Goal: Task Accomplishment & Management: Manage account settings

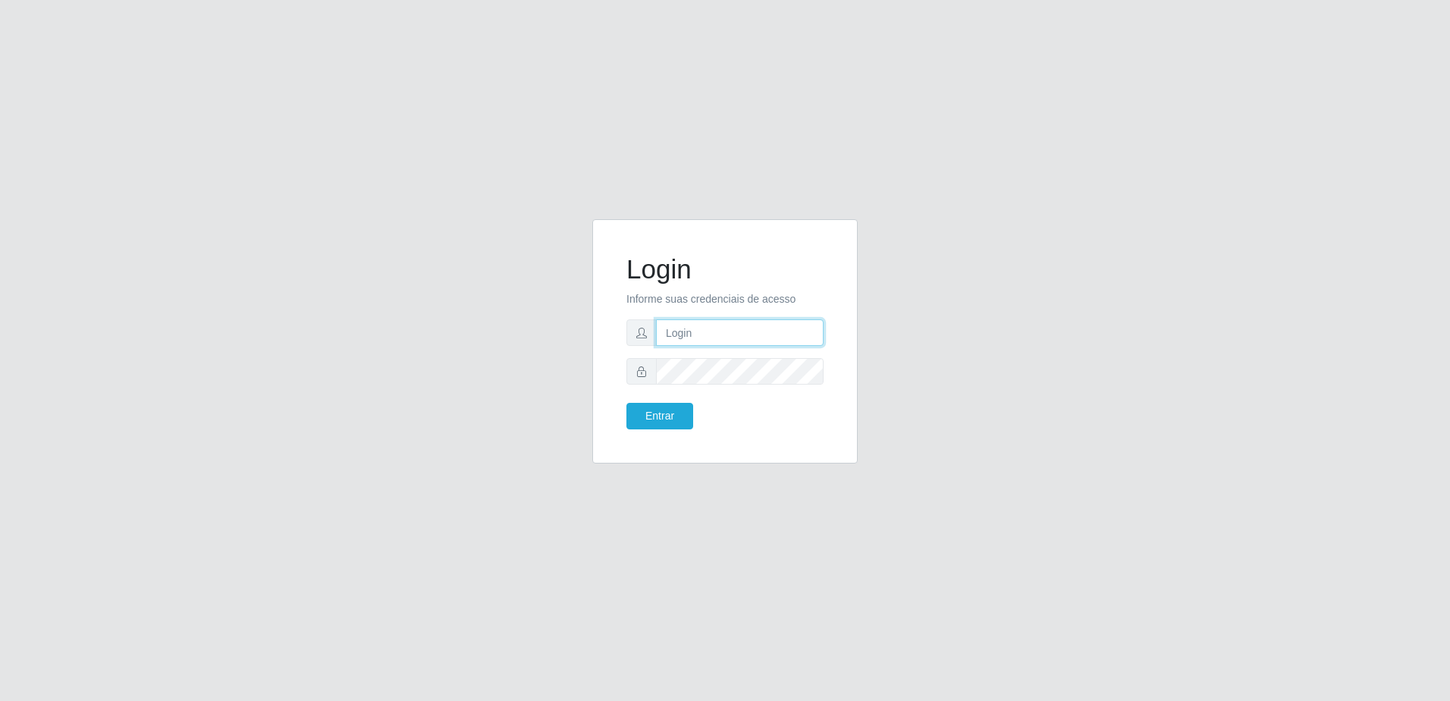
click at [793, 329] on input "text" at bounding box center [740, 332] width 168 height 27
type input "[PERSON_NAME][EMAIL_ADDRESS][DOMAIN_NAME]"
click at [626, 403] on button "Entrar" at bounding box center [659, 416] width 67 height 27
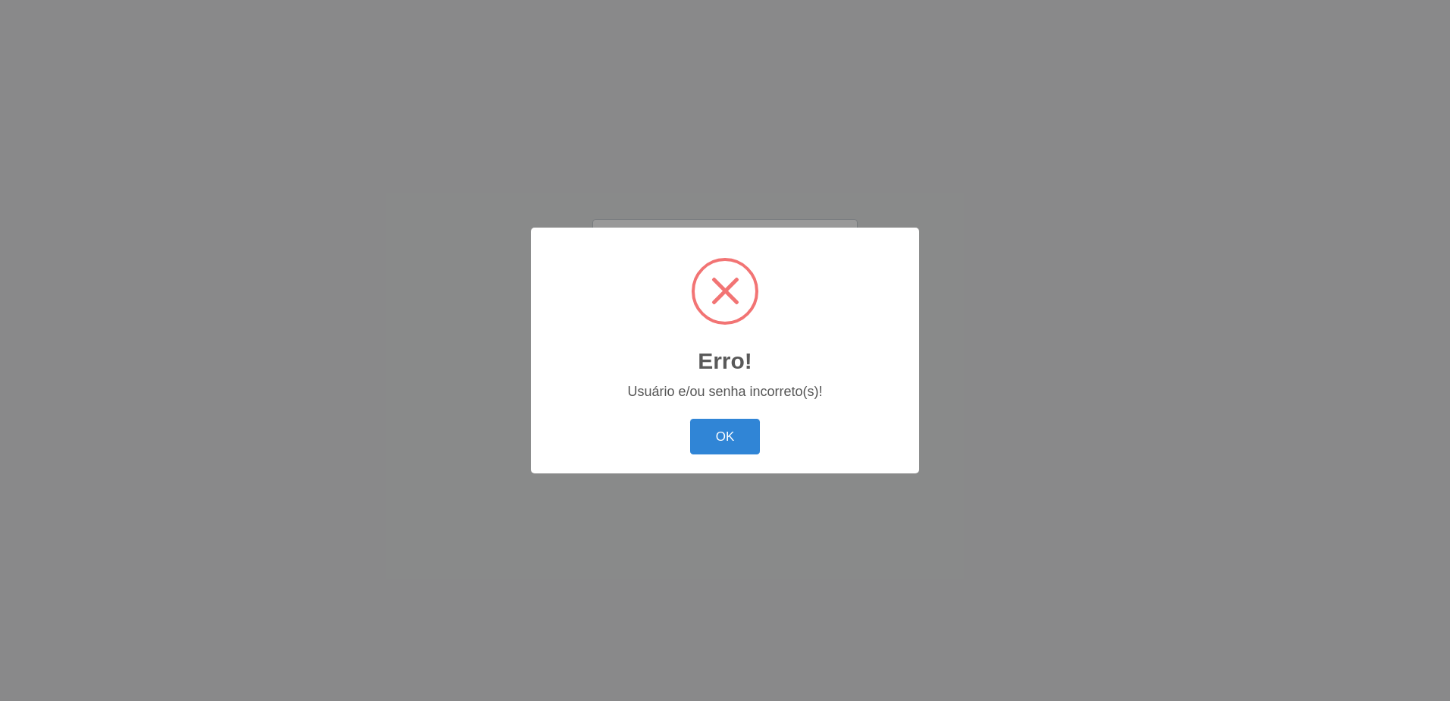
click at [690, 419] on button "OK" at bounding box center [725, 437] width 71 height 36
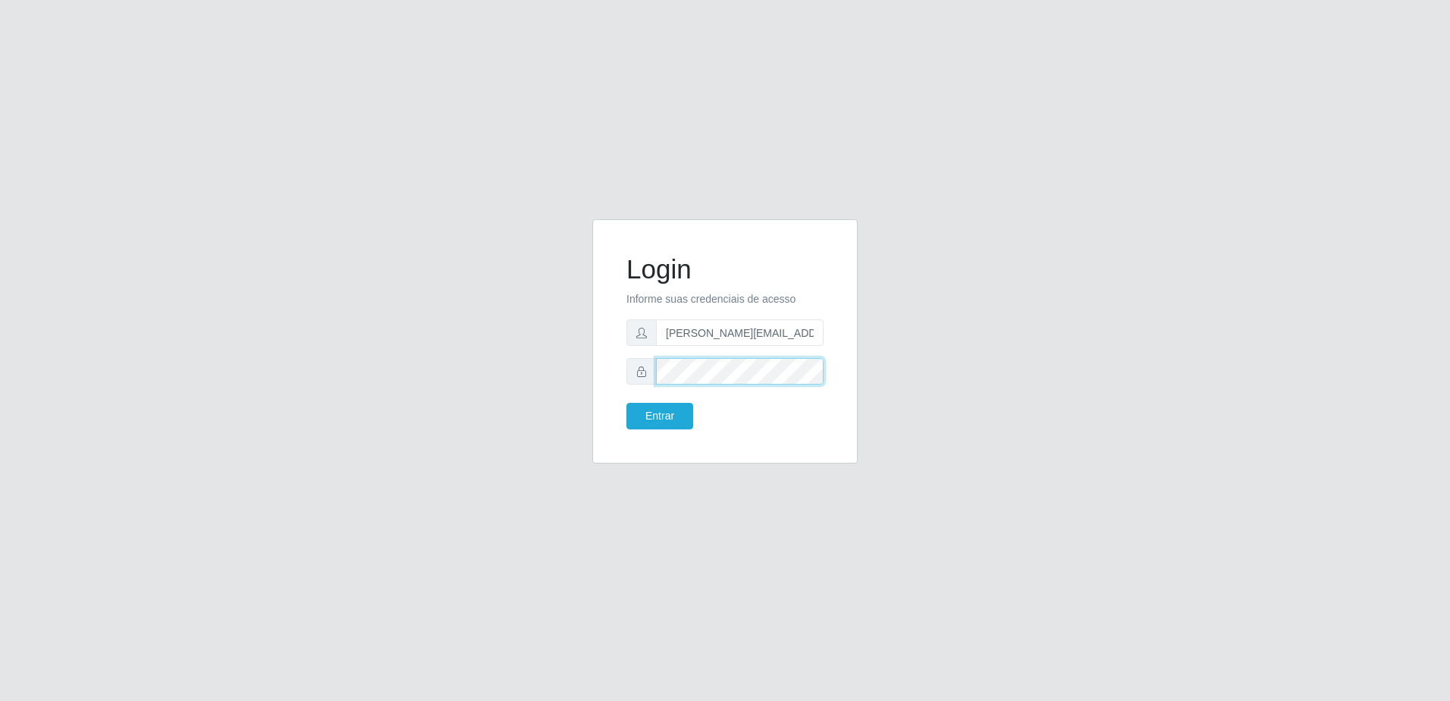
click at [626, 403] on button "Entrar" at bounding box center [659, 416] width 67 height 27
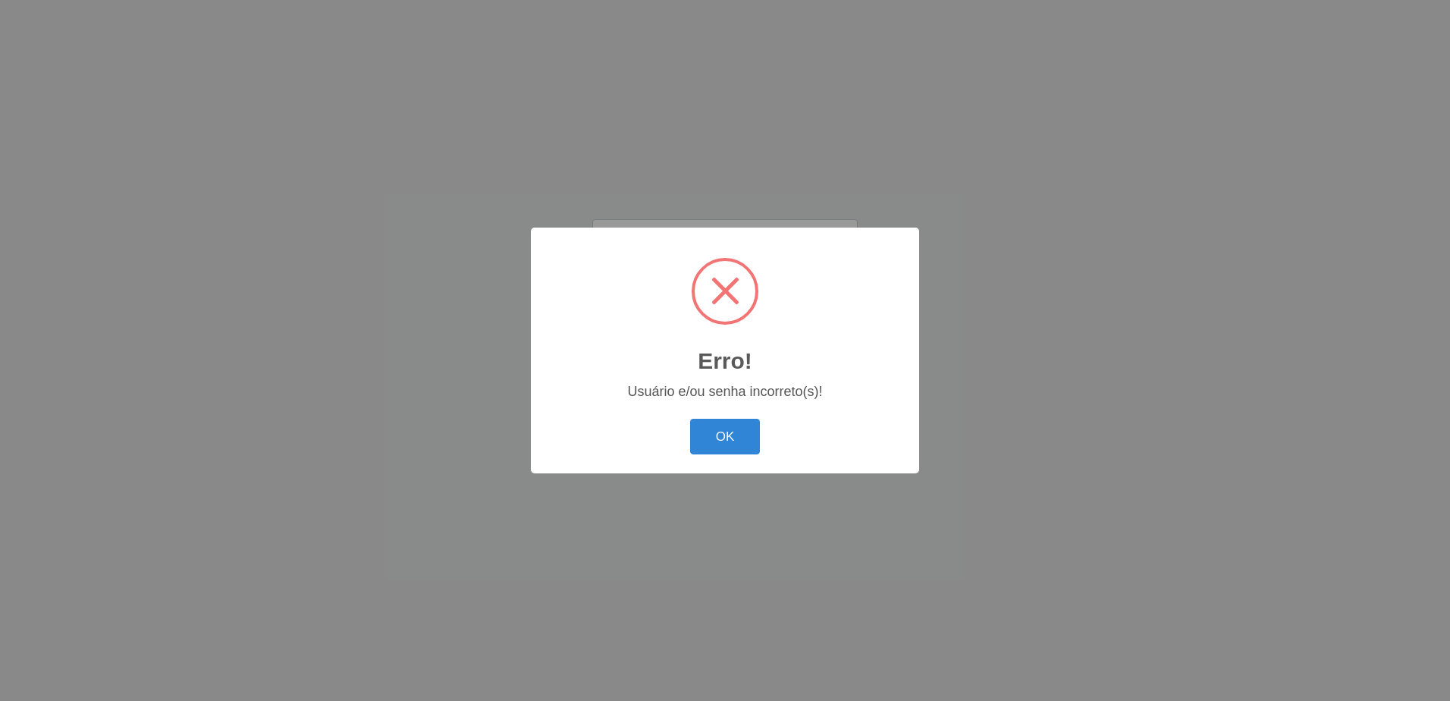
click at [690, 419] on button "OK" at bounding box center [725, 437] width 71 height 36
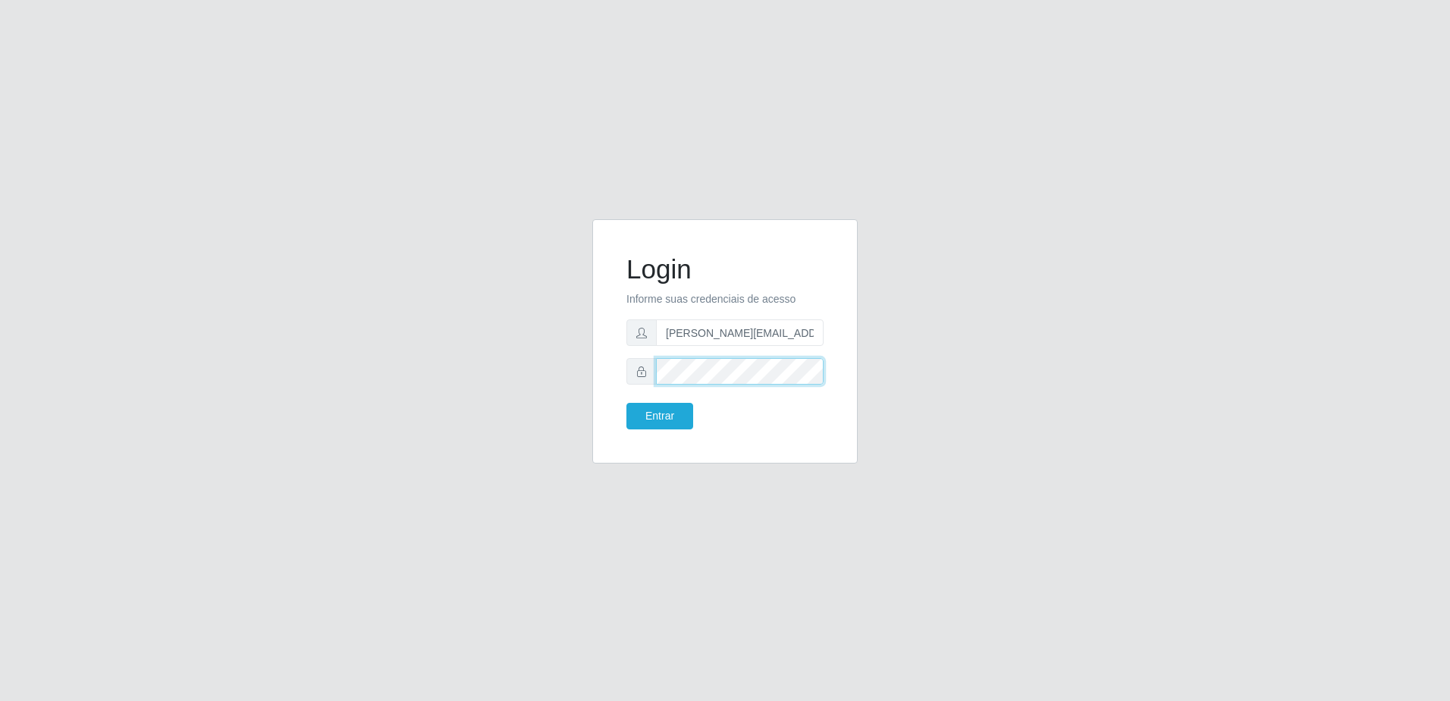
click at [626, 403] on button "Entrar" at bounding box center [659, 416] width 67 height 27
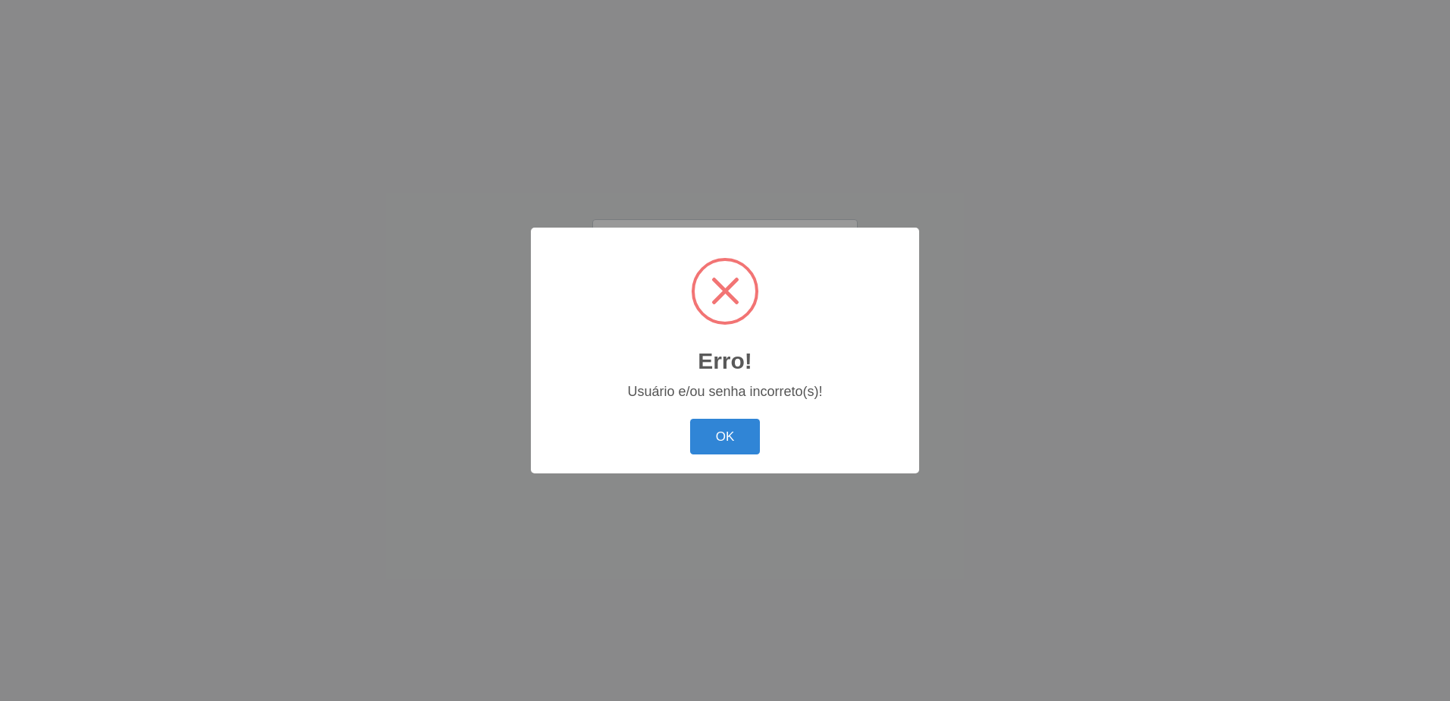
click at [690, 419] on button "OK" at bounding box center [725, 437] width 71 height 36
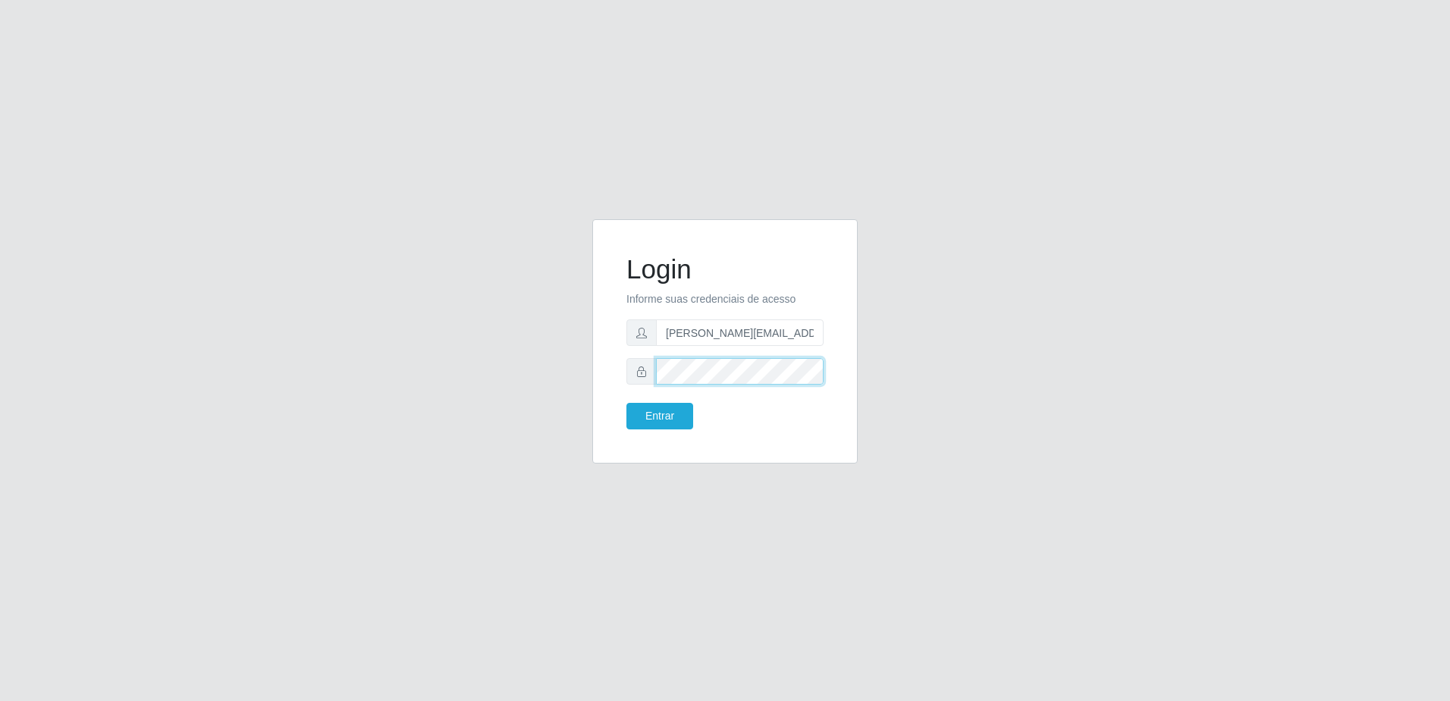
click at [626, 403] on button "Entrar" at bounding box center [659, 416] width 67 height 27
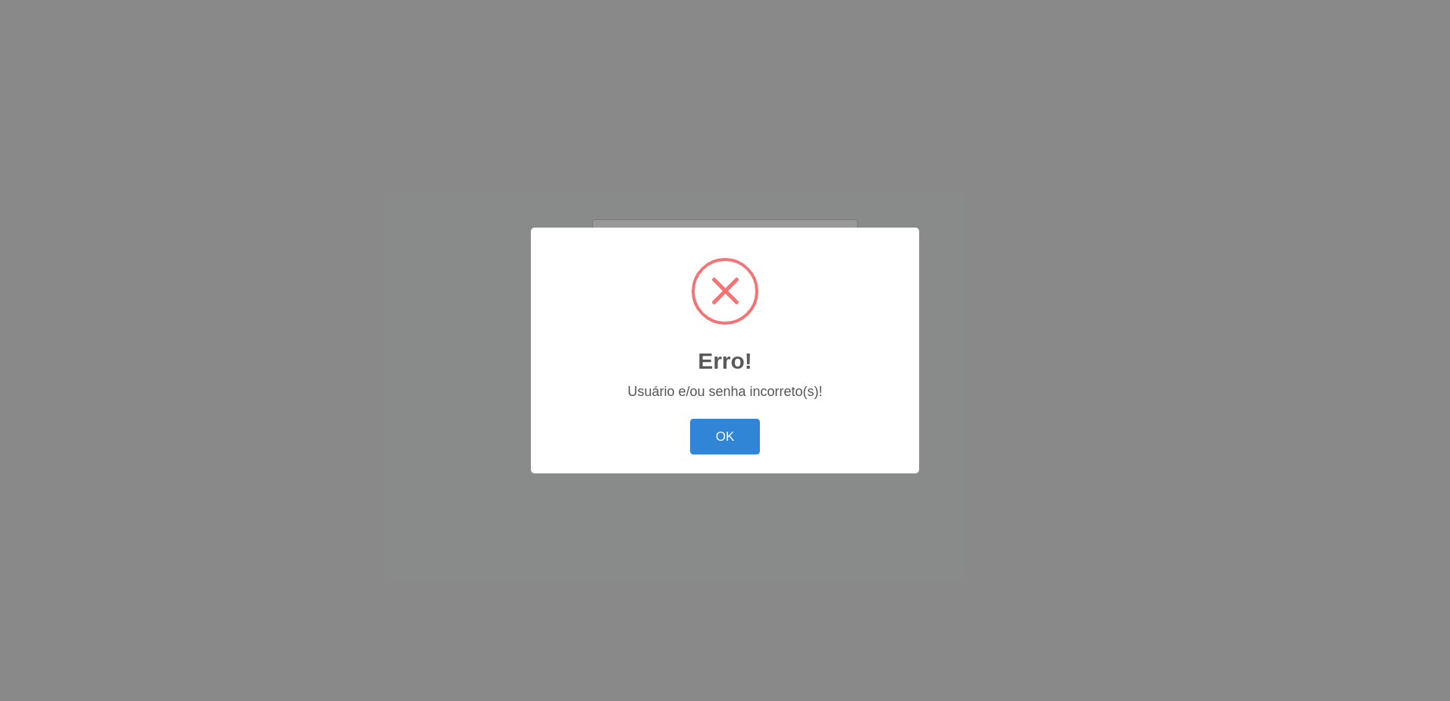
click at [690, 419] on button "OK" at bounding box center [725, 437] width 71 height 36
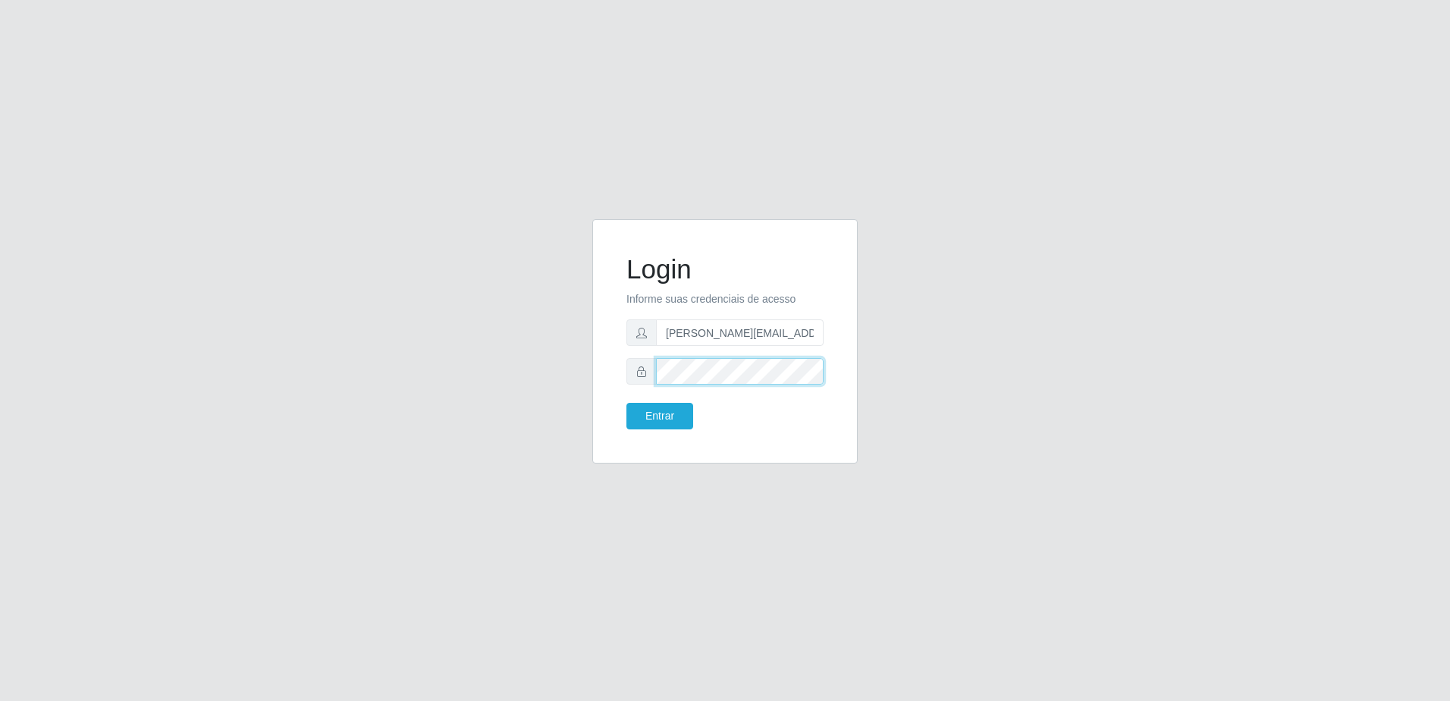
click at [626, 403] on button "Entrar" at bounding box center [659, 416] width 67 height 27
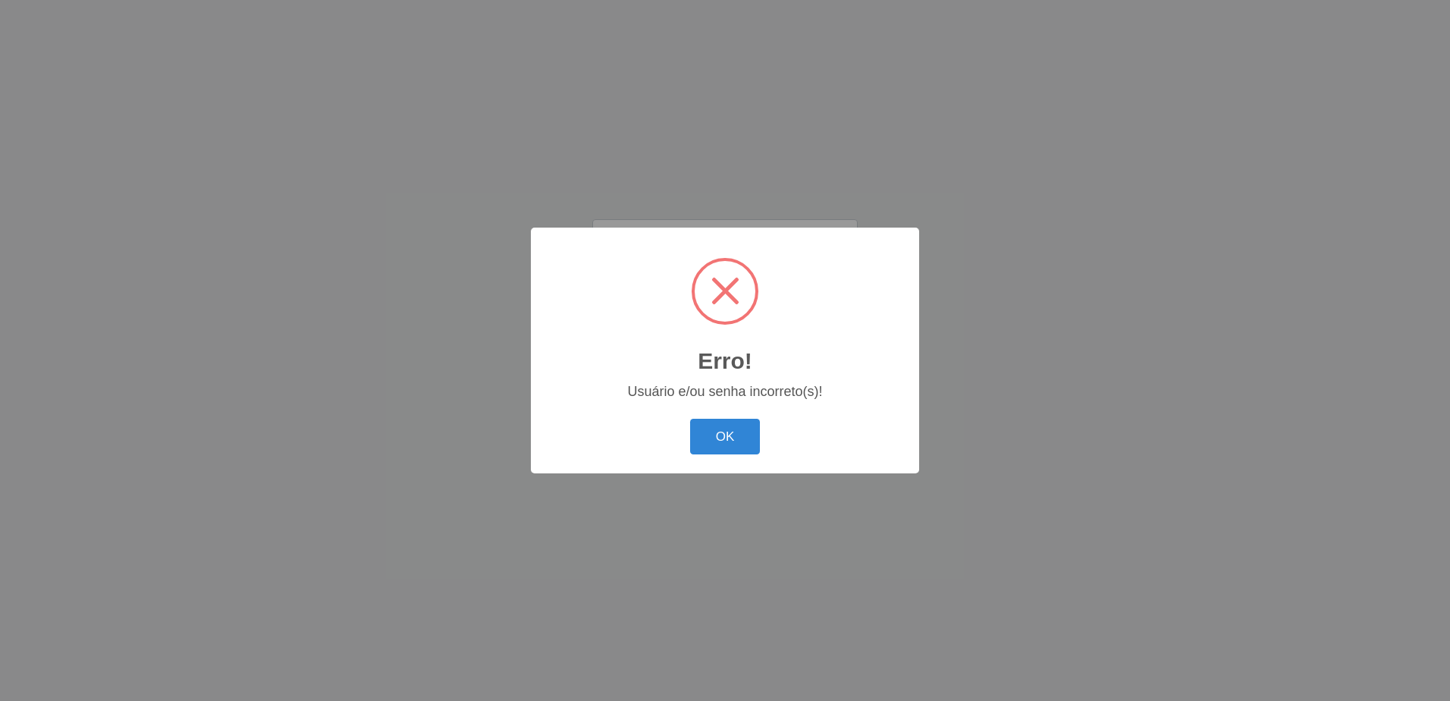
click at [690, 419] on button "OK" at bounding box center [725, 437] width 71 height 36
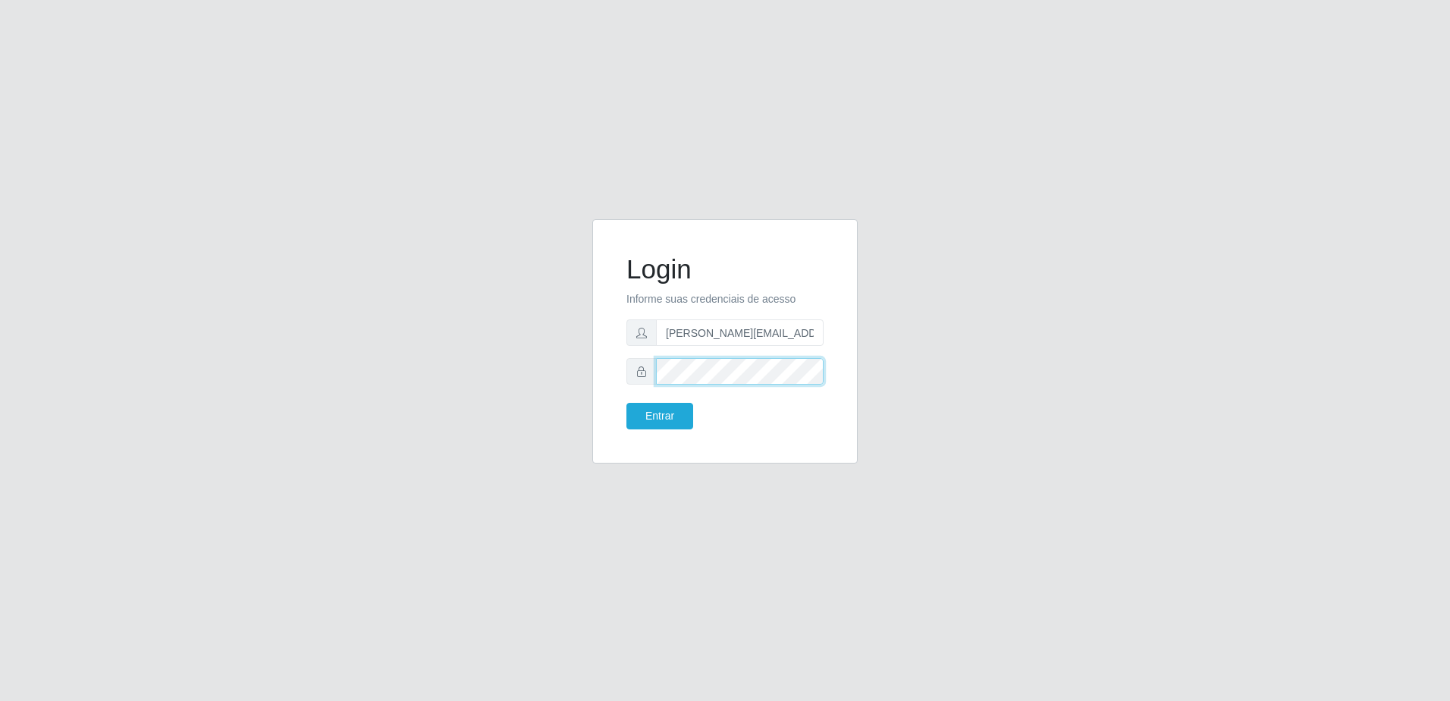
click at [626, 403] on button "Entrar" at bounding box center [659, 416] width 67 height 27
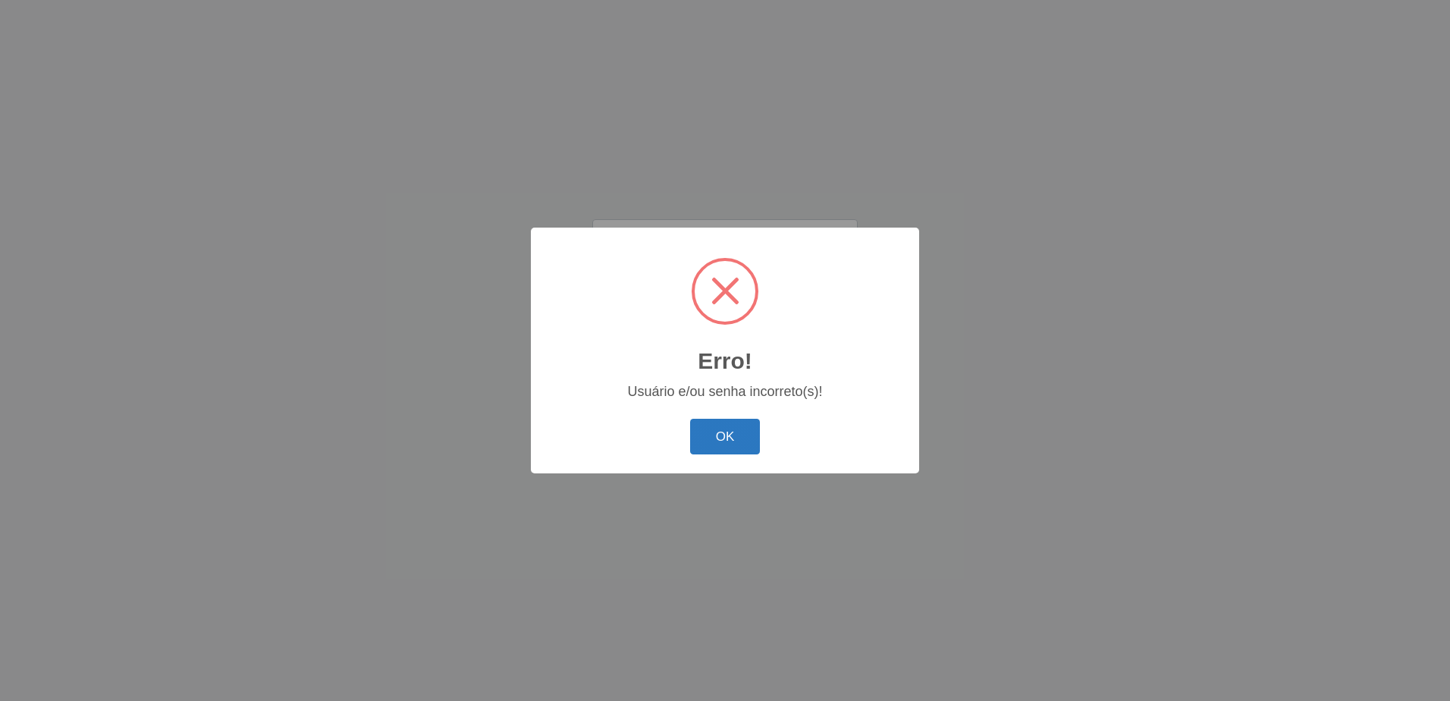
click at [748, 423] on button "OK" at bounding box center [725, 437] width 71 height 36
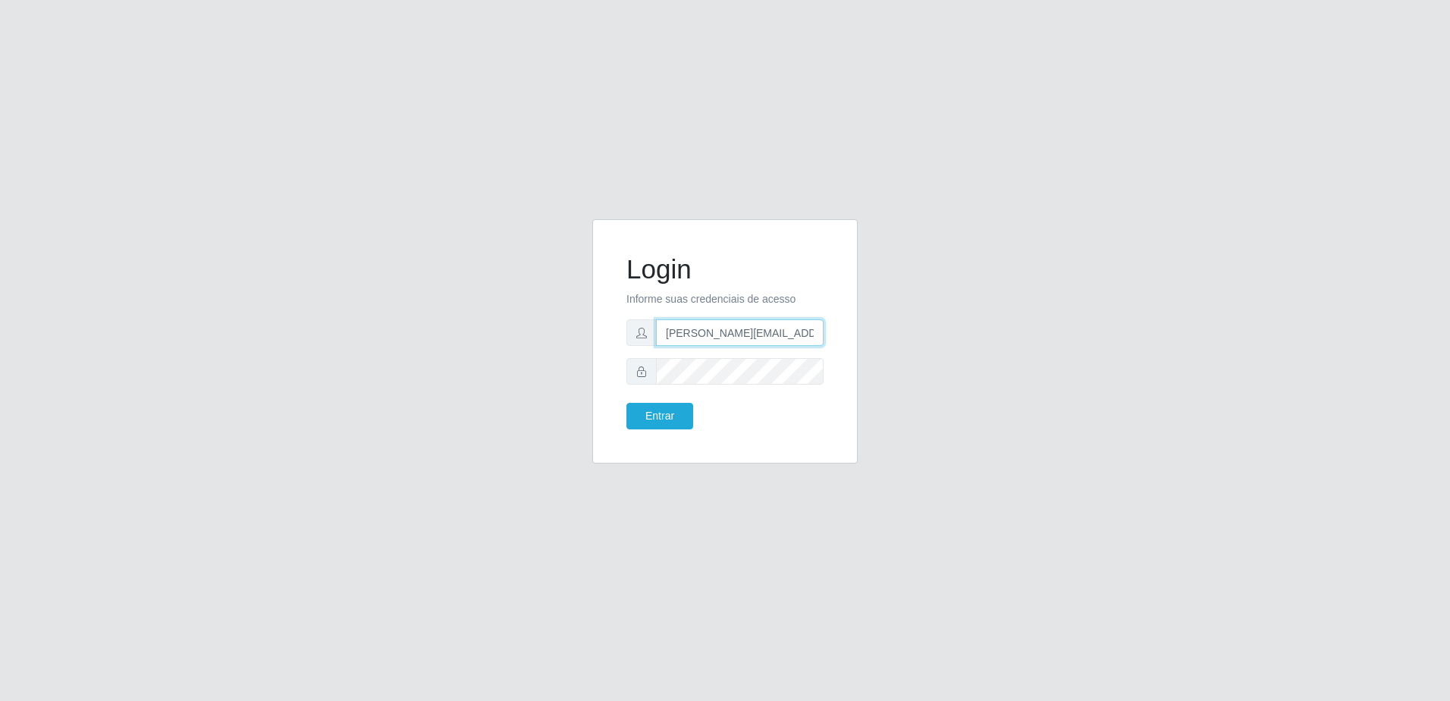
scroll to position [0, 4]
drag, startPoint x: 730, startPoint y: 331, endPoint x: 911, endPoint y: 308, distance: 182.7
click at [911, 308] on div "Login Informe suas credenciais de acesso ricardo.junior@Extrabom.com.br Entrar" at bounding box center [725, 350] width 865 height 262
type input "ricardo.junior"
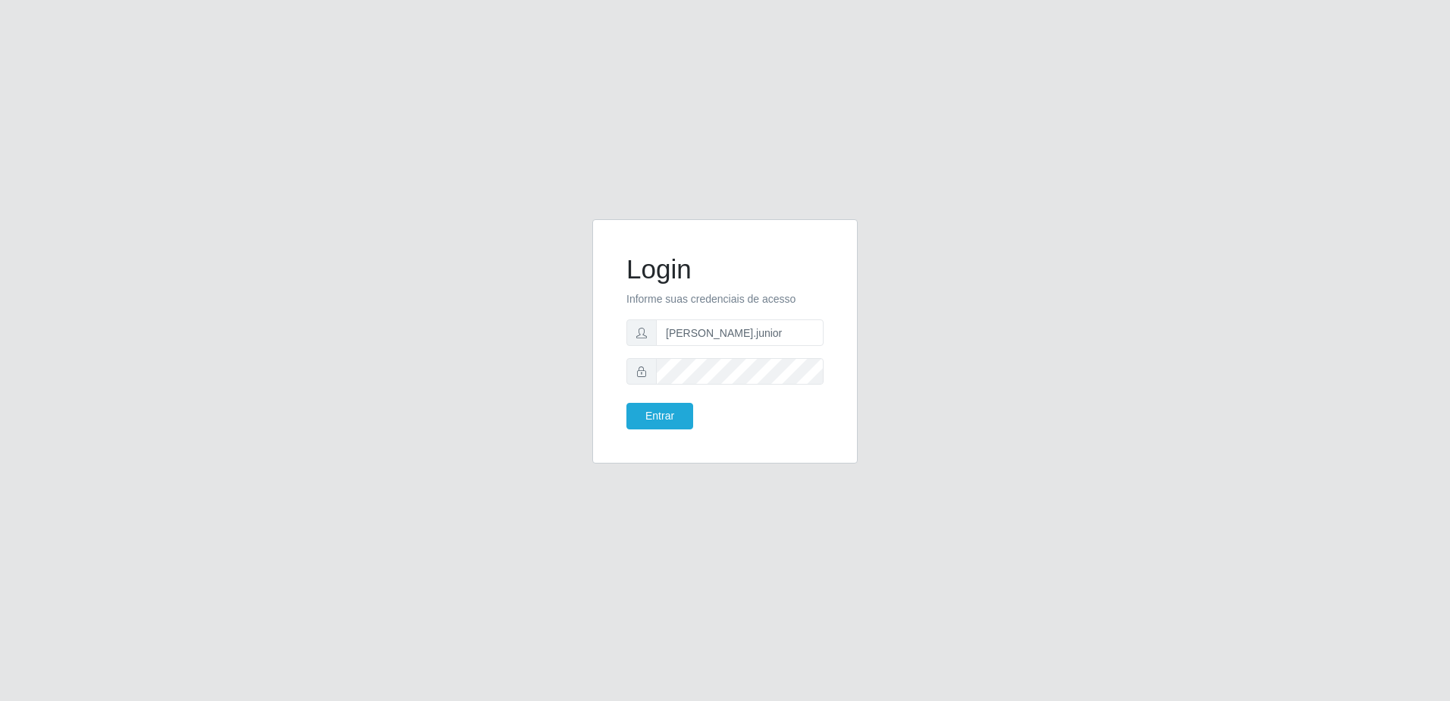
click at [991, 503] on div "Login Informe suas credenciais de acesso ricardo.junior Entrar" at bounding box center [725, 350] width 1450 height 701
click at [673, 422] on button "Entrar" at bounding box center [659, 416] width 67 height 27
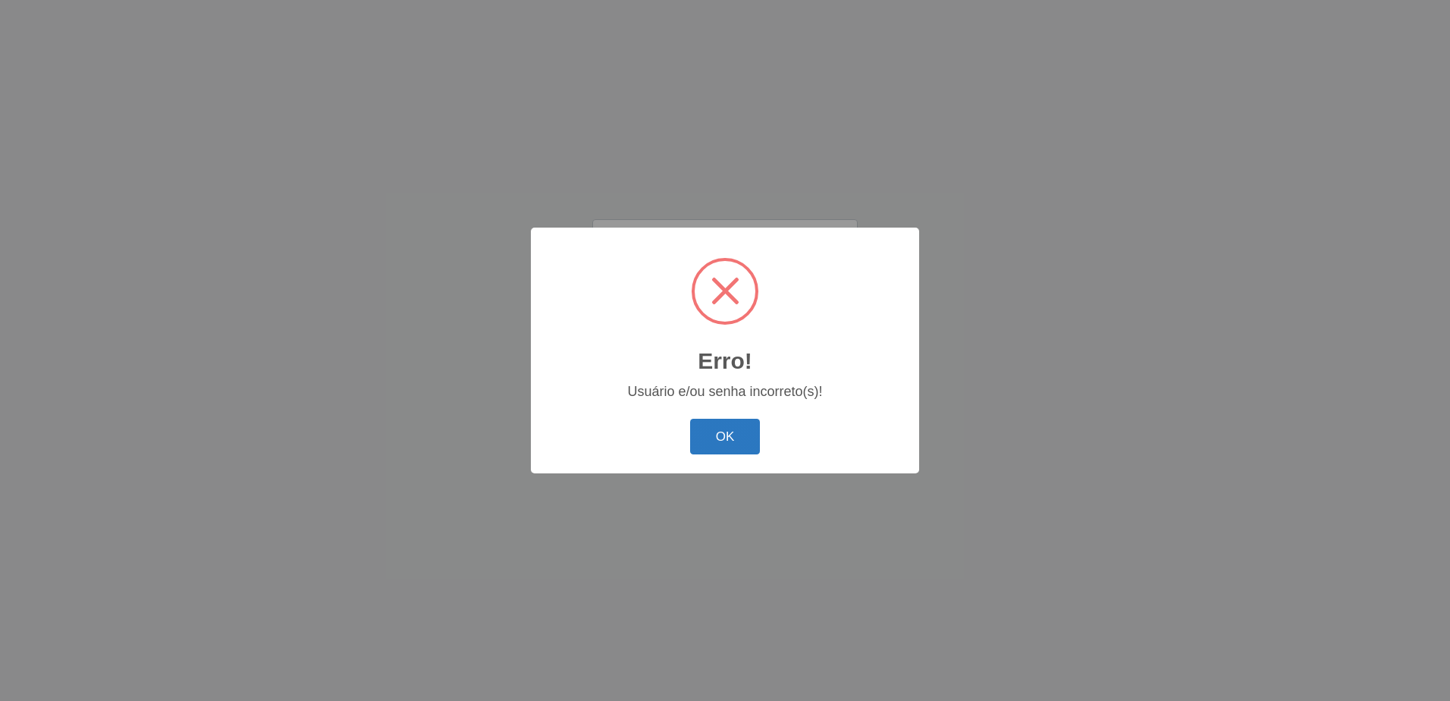
click at [727, 425] on button "OK" at bounding box center [725, 437] width 71 height 36
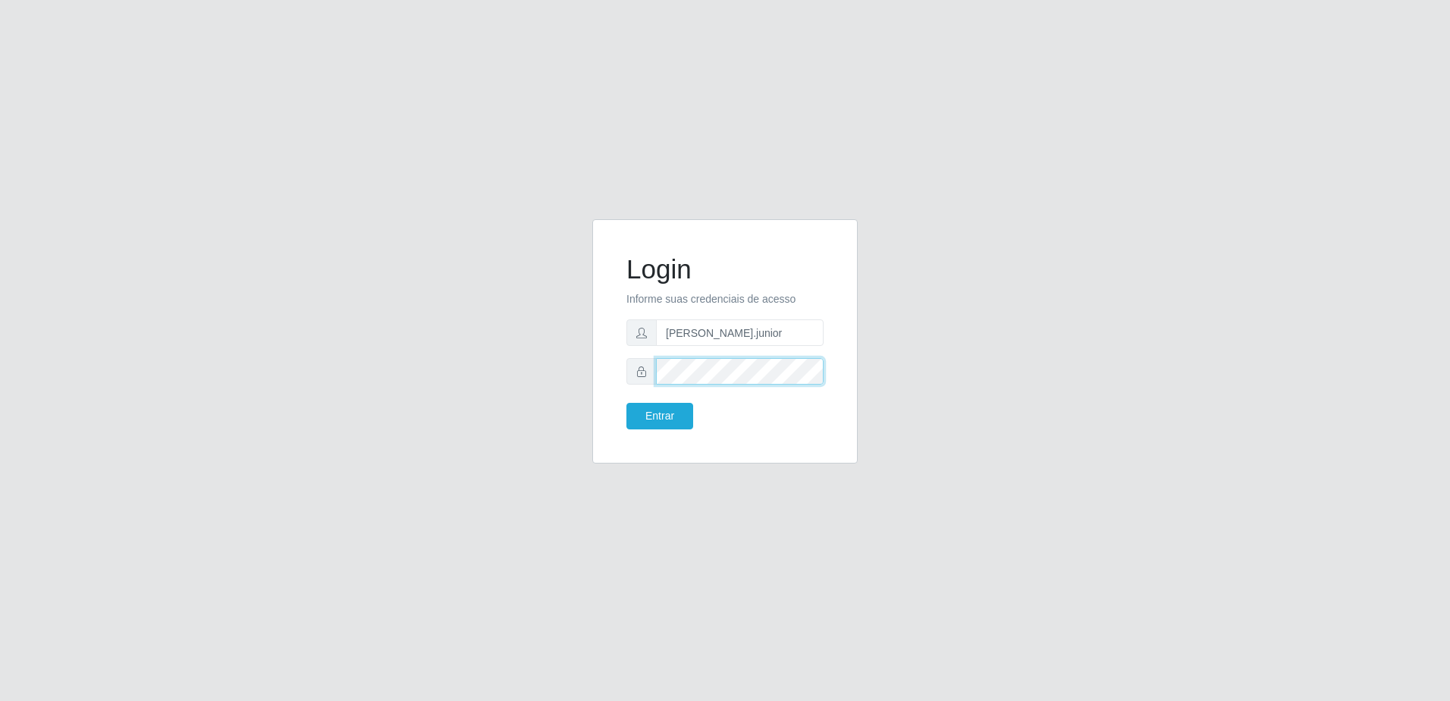
click at [626, 403] on button "Entrar" at bounding box center [659, 416] width 67 height 27
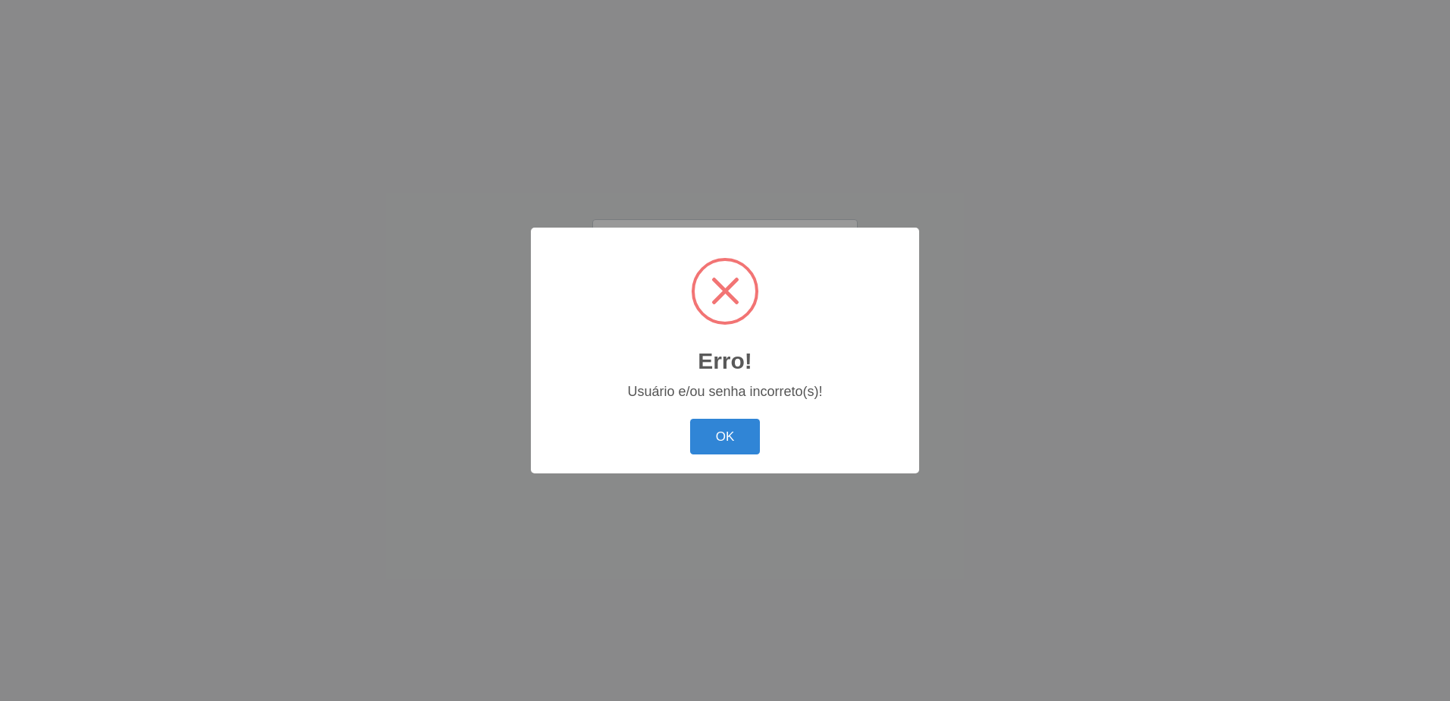
click at [690, 419] on button "OK" at bounding box center [725, 437] width 71 height 36
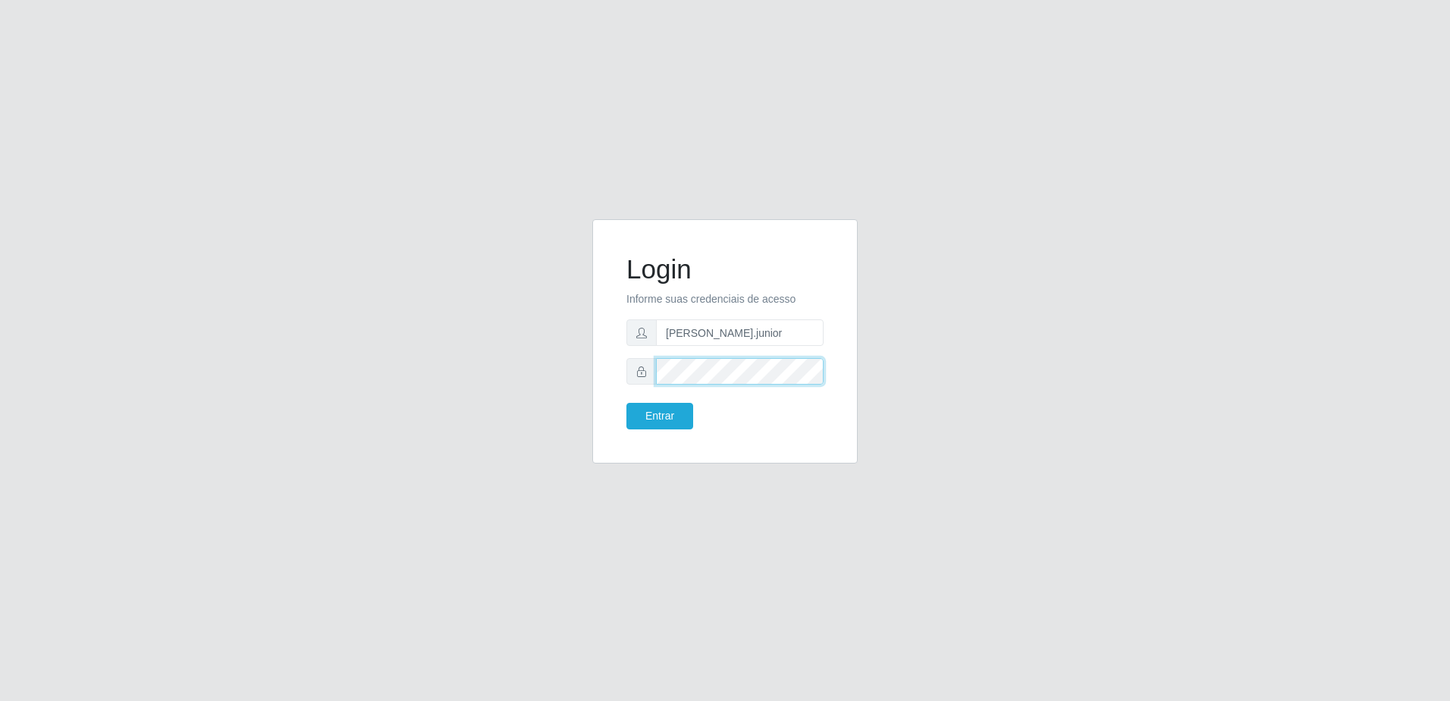
click at [626, 403] on button "Entrar" at bounding box center [659, 416] width 67 height 27
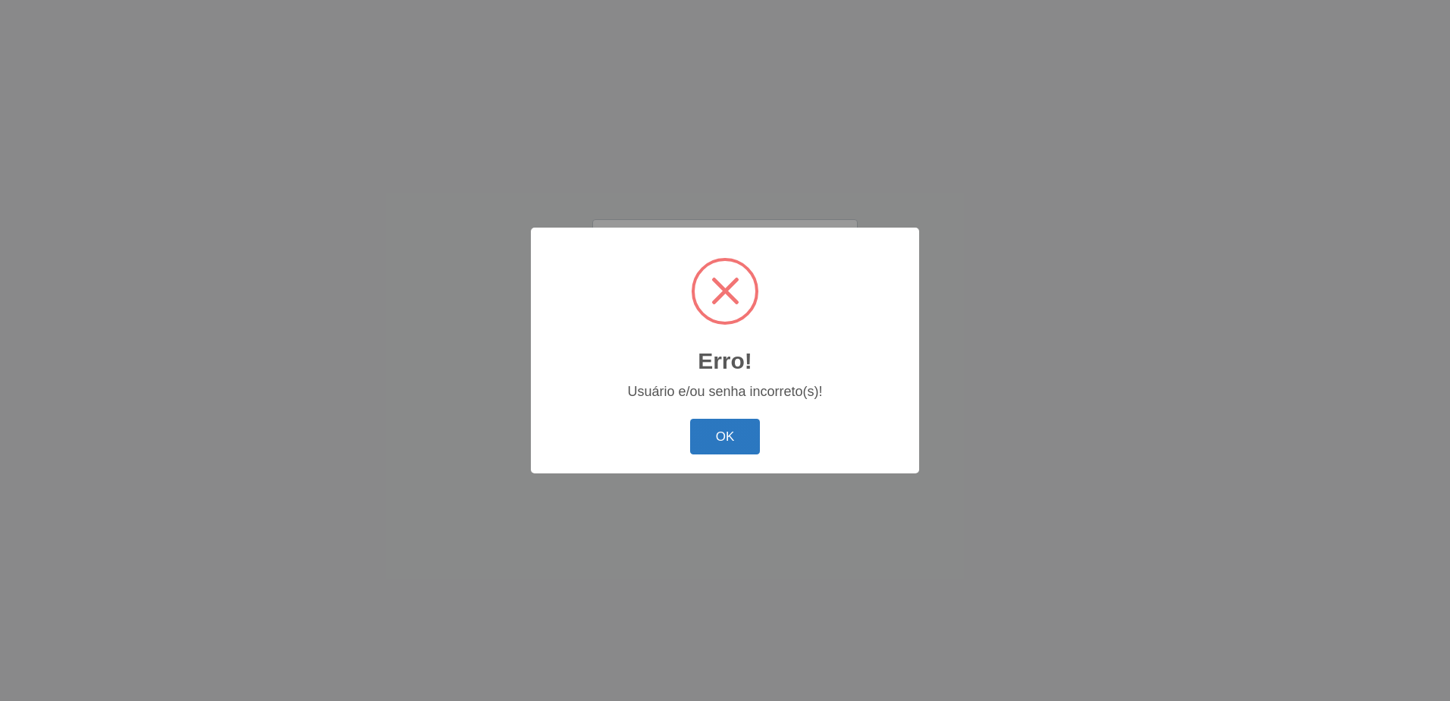
click at [731, 431] on button "OK" at bounding box center [725, 437] width 71 height 36
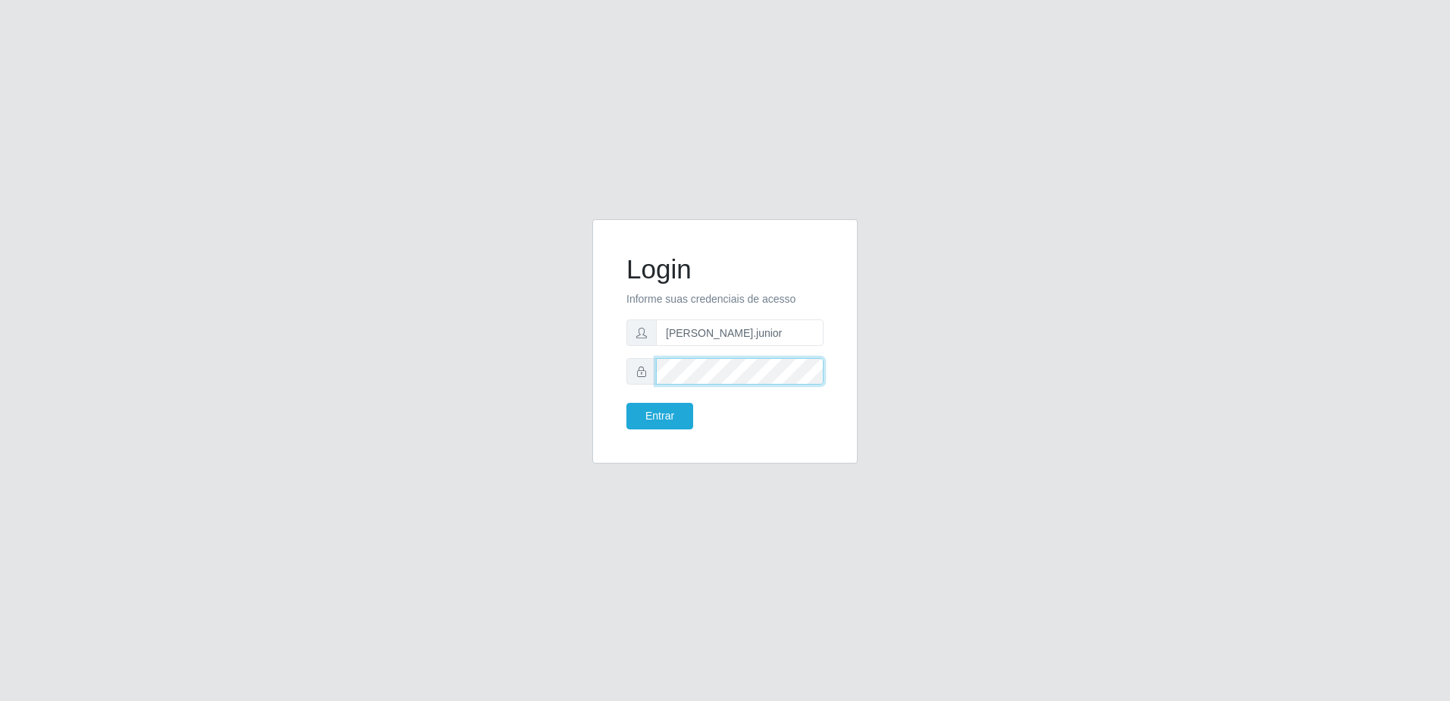
click at [626, 403] on button "Entrar" at bounding box center [659, 416] width 67 height 27
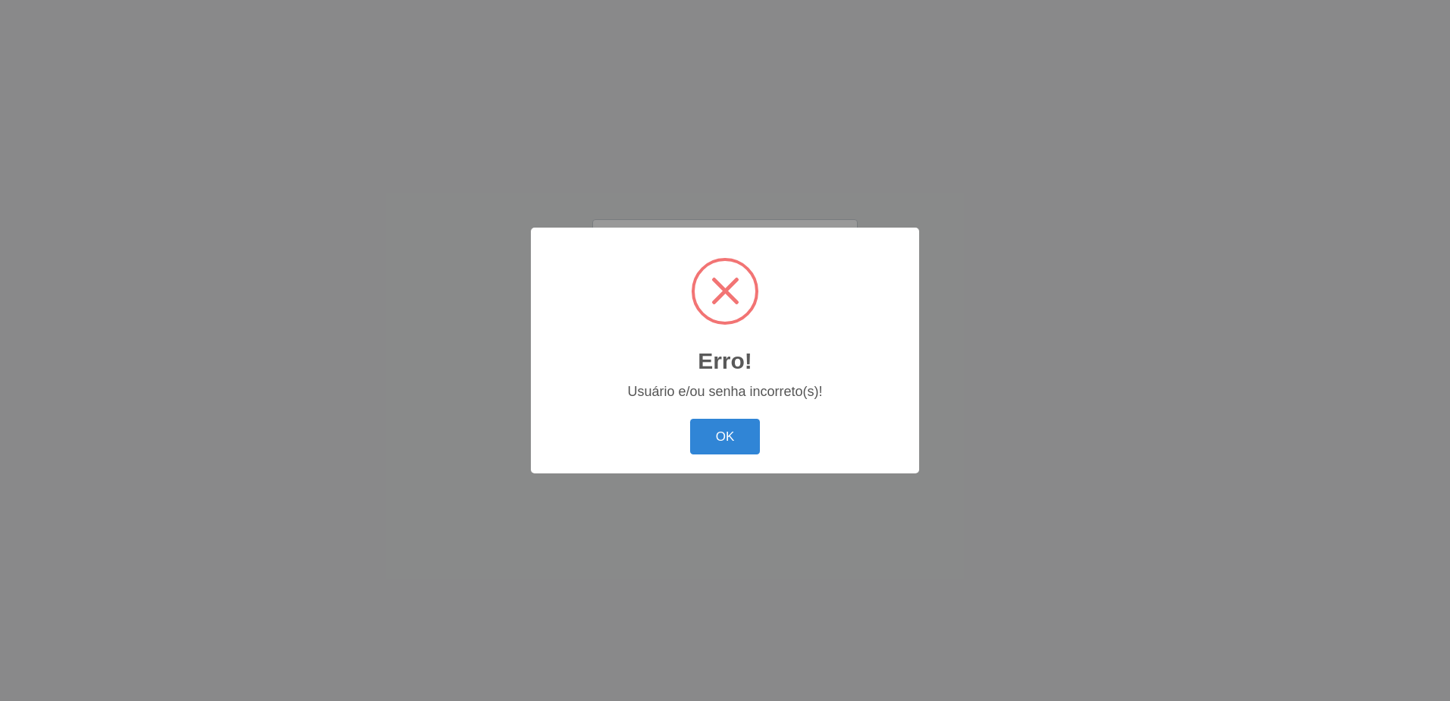
click at [690, 419] on button "OK" at bounding box center [725, 437] width 71 height 36
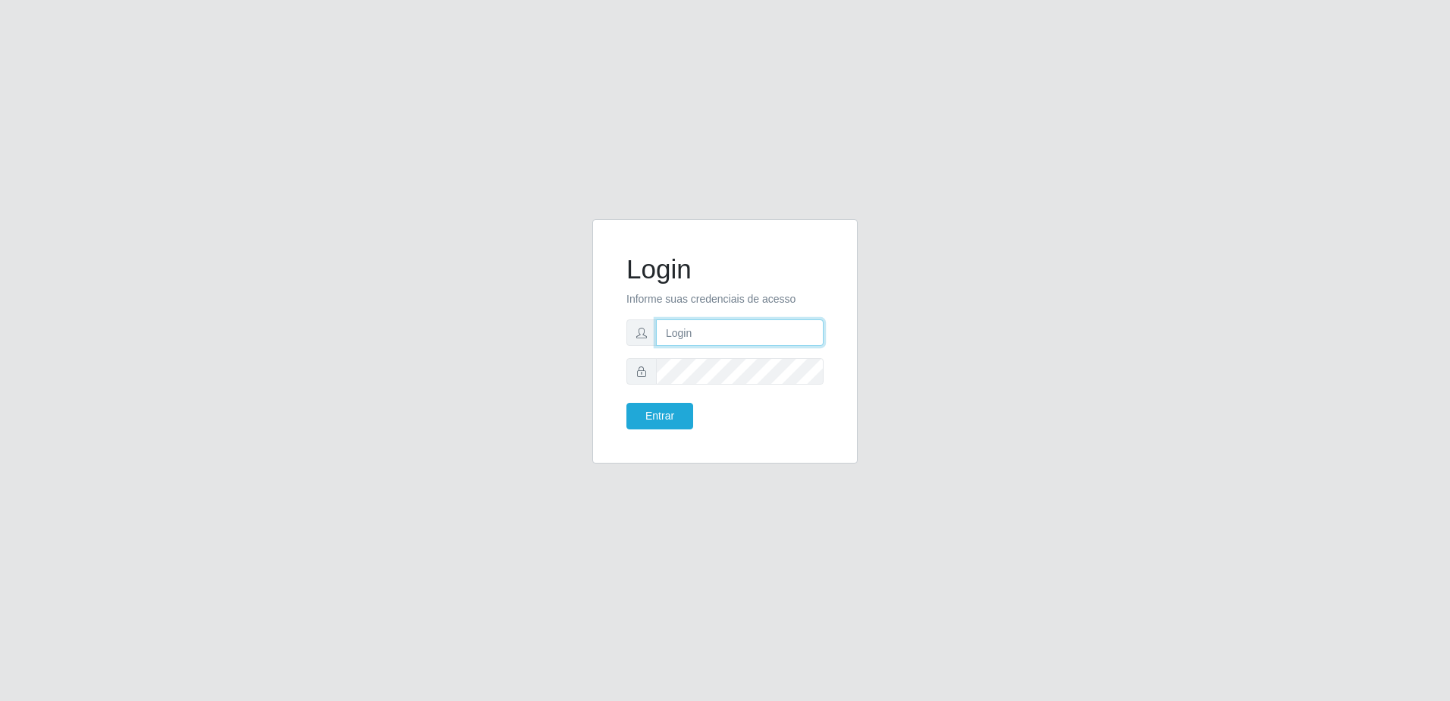
click at [755, 337] on input "text" at bounding box center [740, 332] width 168 height 27
type input "[PERSON_NAME][EMAIL_ADDRESS][DOMAIN_NAME]"
click at [626, 403] on button "Entrar" at bounding box center [659, 416] width 67 height 27
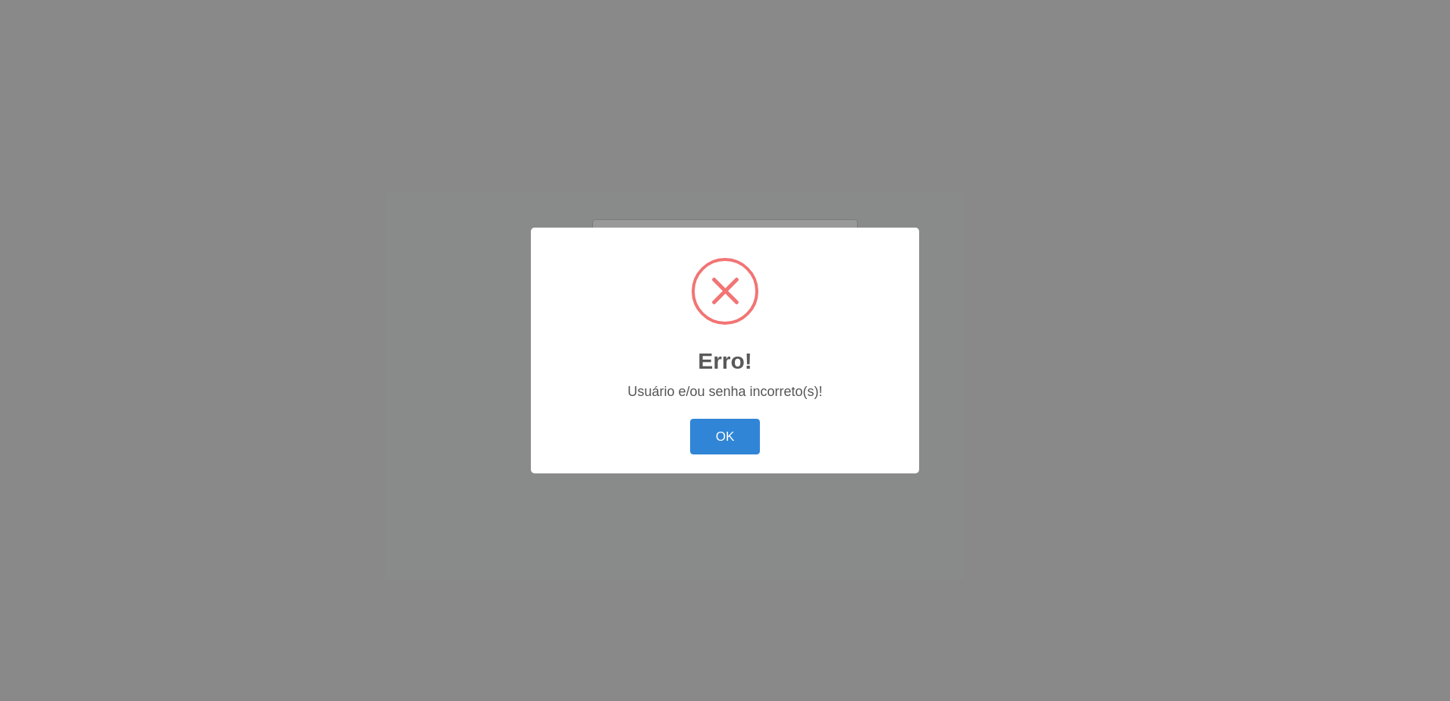
click at [690, 419] on button "OK" at bounding box center [725, 437] width 71 height 36
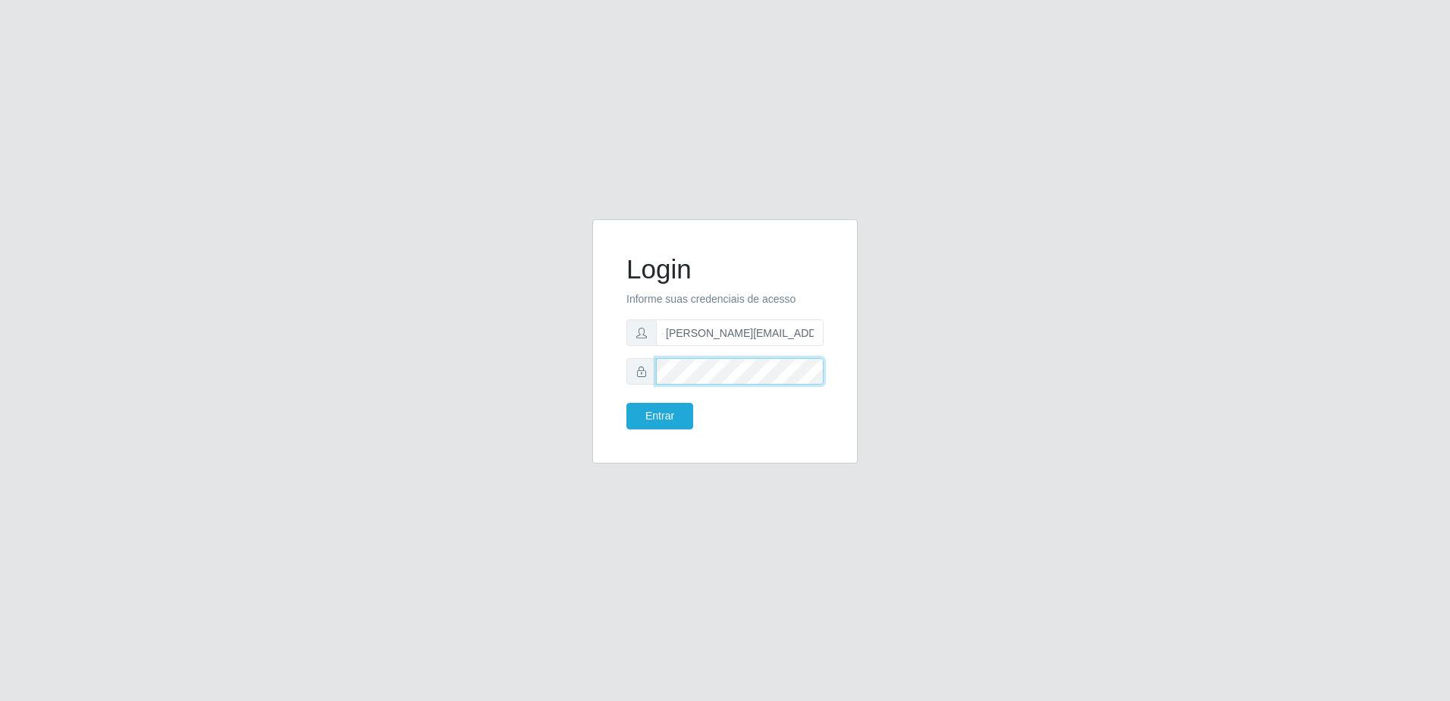
click at [626, 403] on button "Entrar" at bounding box center [659, 416] width 67 height 27
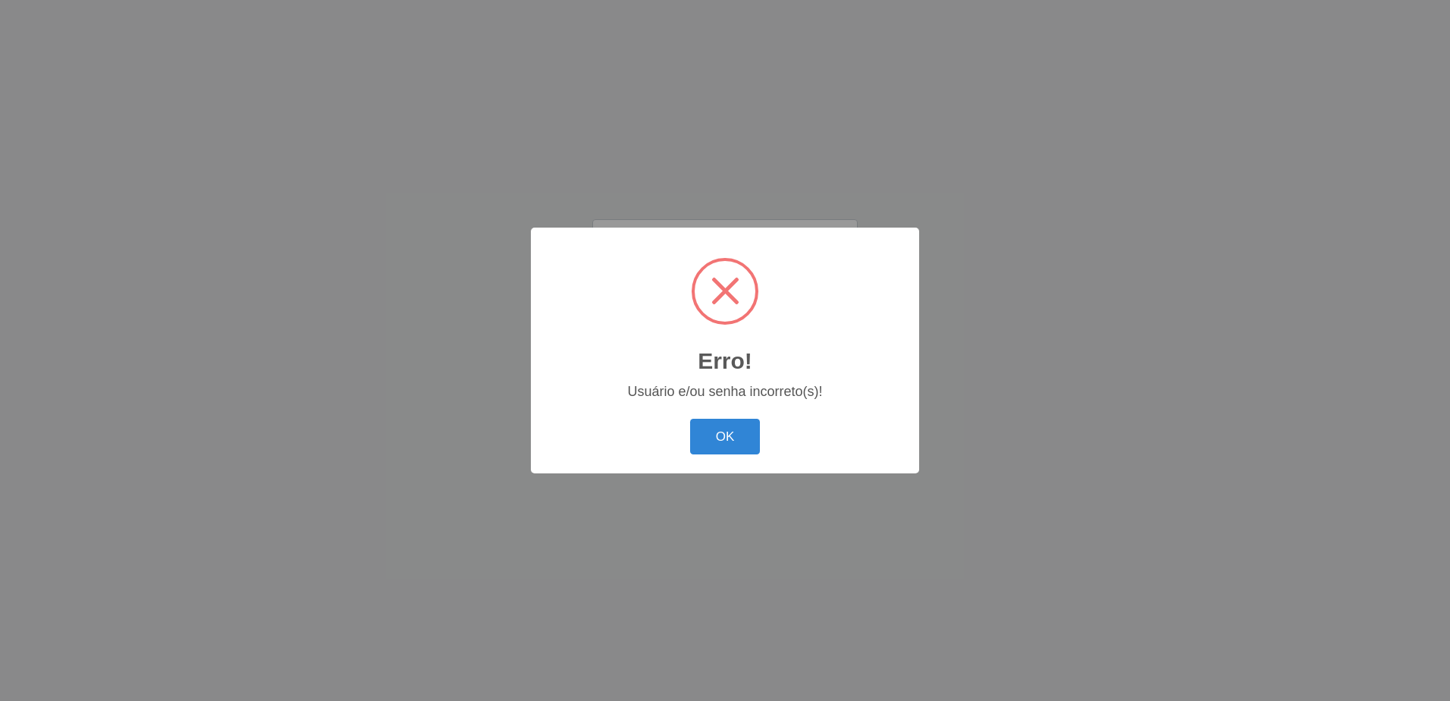
click at [690, 419] on button "OK" at bounding box center [725, 437] width 71 height 36
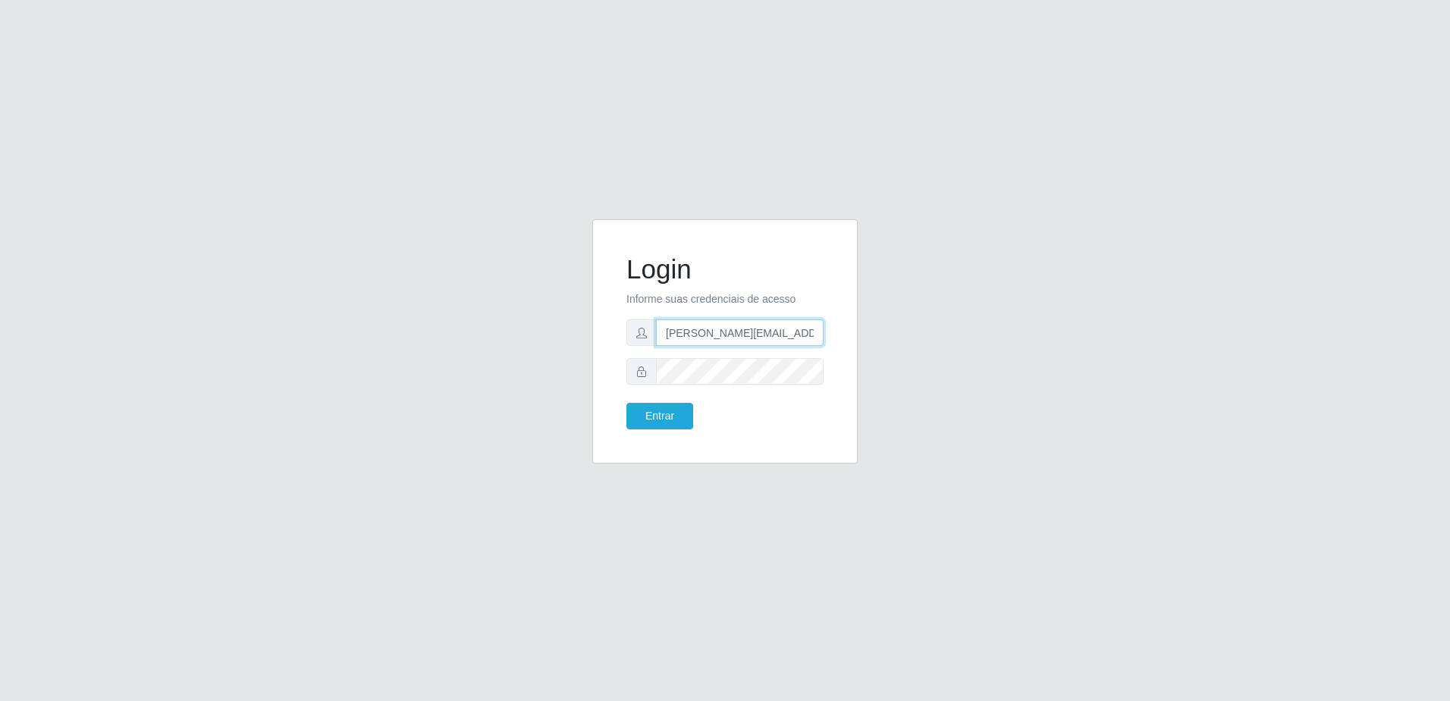
drag, startPoint x: 813, startPoint y: 329, endPoint x: 676, endPoint y: 345, distance: 138.2
click at [676, 345] on input "[PERSON_NAME][EMAIL_ADDRESS][DOMAIN_NAME]" at bounding box center [740, 332] width 168 height 27
type input "r"
click at [703, 334] on input "r" at bounding box center [740, 332] width 168 height 27
type input "[EMAIL_ADDRESS][DOMAIN_NAME]"
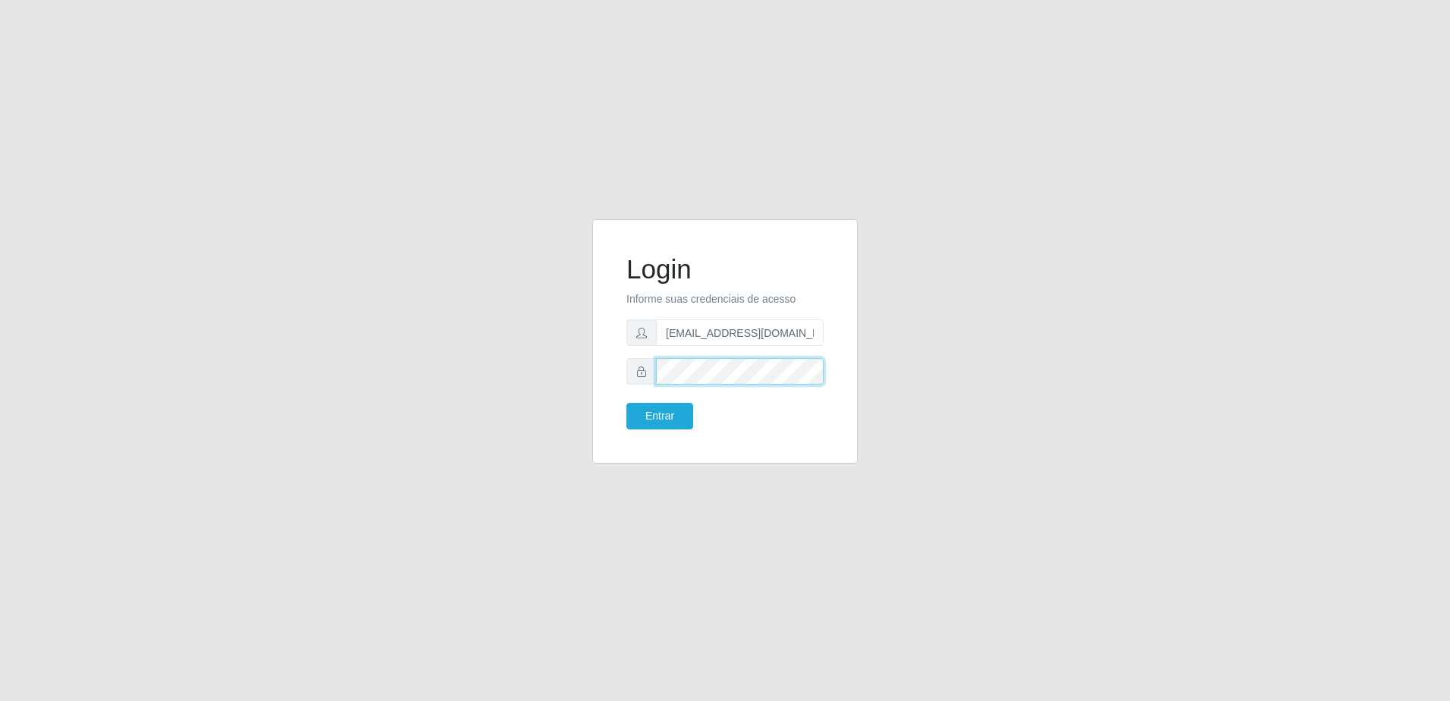
click at [626, 403] on button "Entrar" at bounding box center [659, 416] width 67 height 27
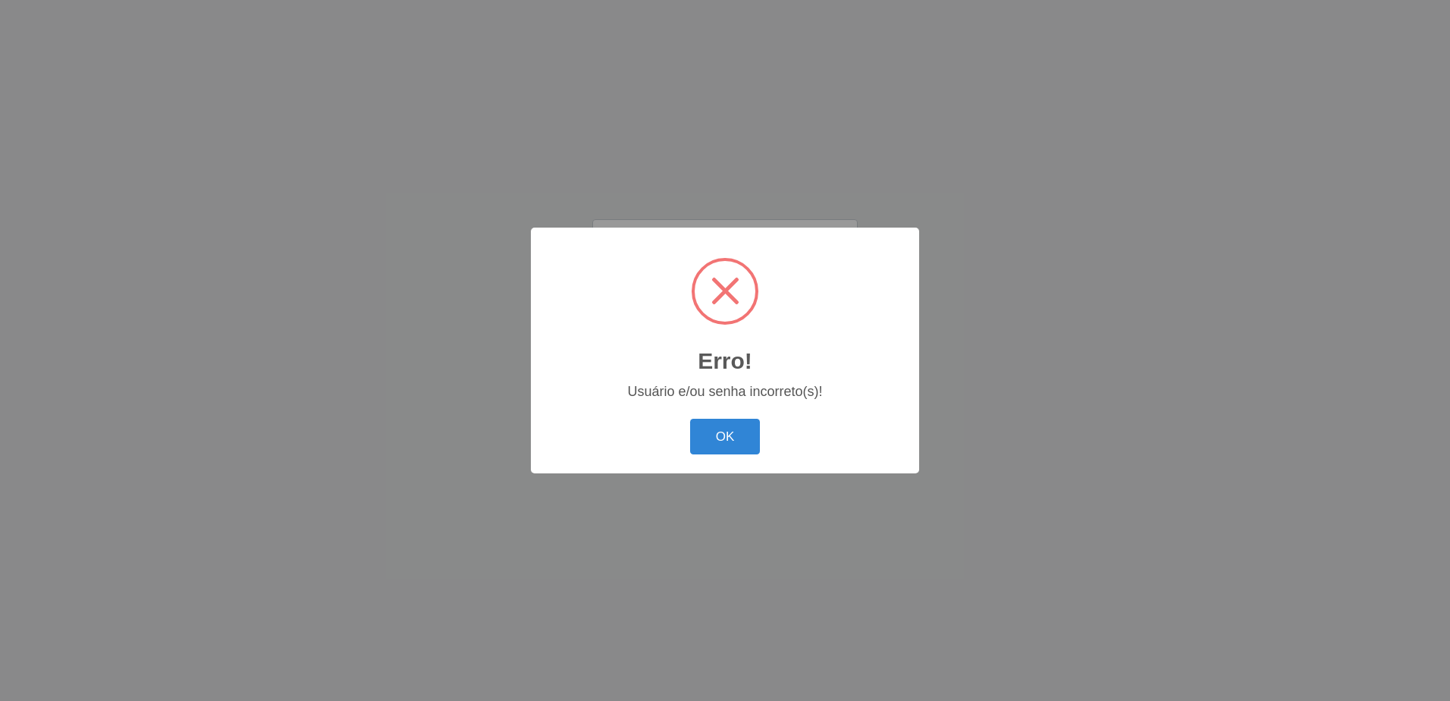
click at [690, 419] on button "OK" at bounding box center [725, 437] width 71 height 36
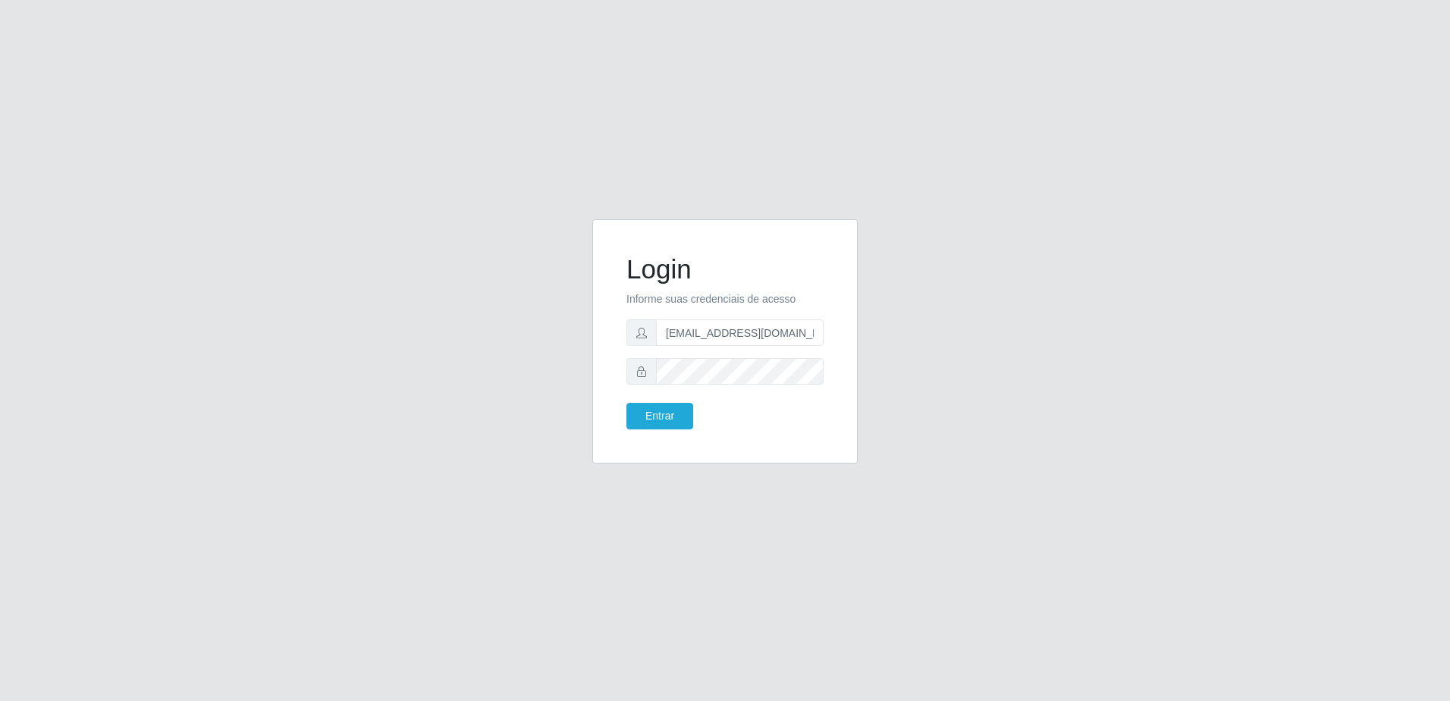
drag, startPoint x: 1016, startPoint y: 313, endPoint x: 859, endPoint y: 297, distance: 157.9
drag, startPoint x: 859, startPoint y: 297, endPoint x: 729, endPoint y: 304, distance: 130.7
click at [730, 303] on p "Informe suas credenciais de acesso" at bounding box center [724, 299] width 197 height 16
